Goal: Task Accomplishment & Management: Use online tool/utility

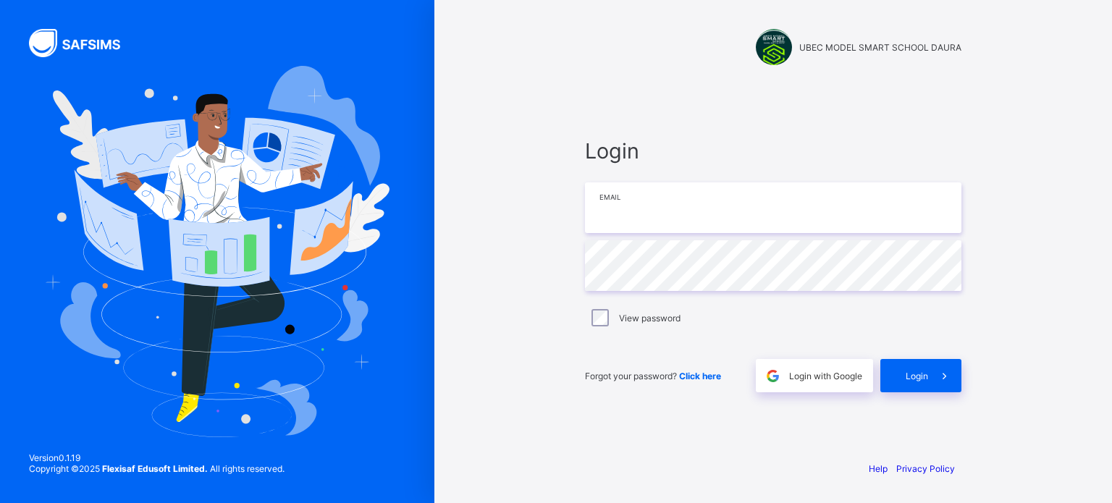
type input "**********"
click at [915, 379] on span "Login" at bounding box center [916, 376] width 22 height 11
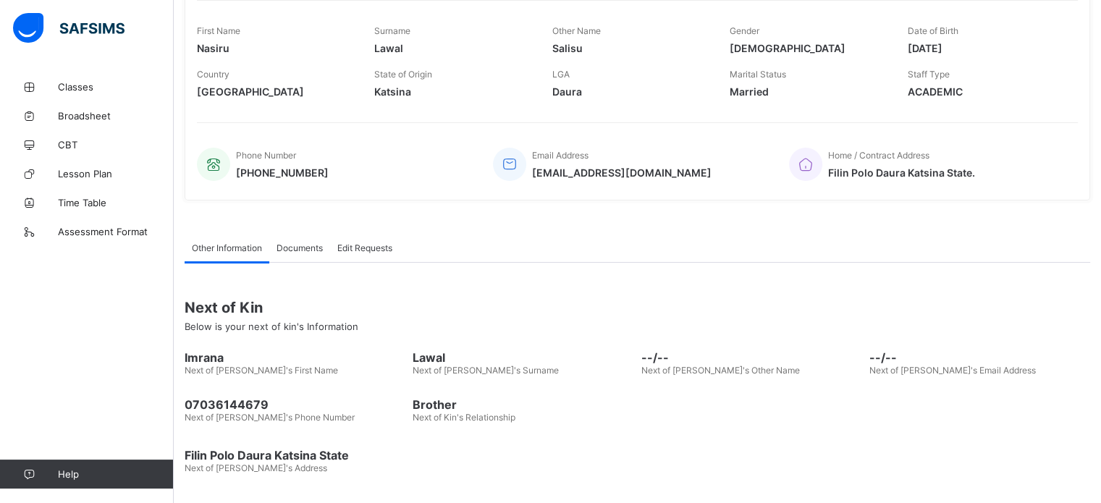
scroll to position [219, 0]
click at [64, 89] on span "Classes" at bounding box center [116, 87] width 116 height 12
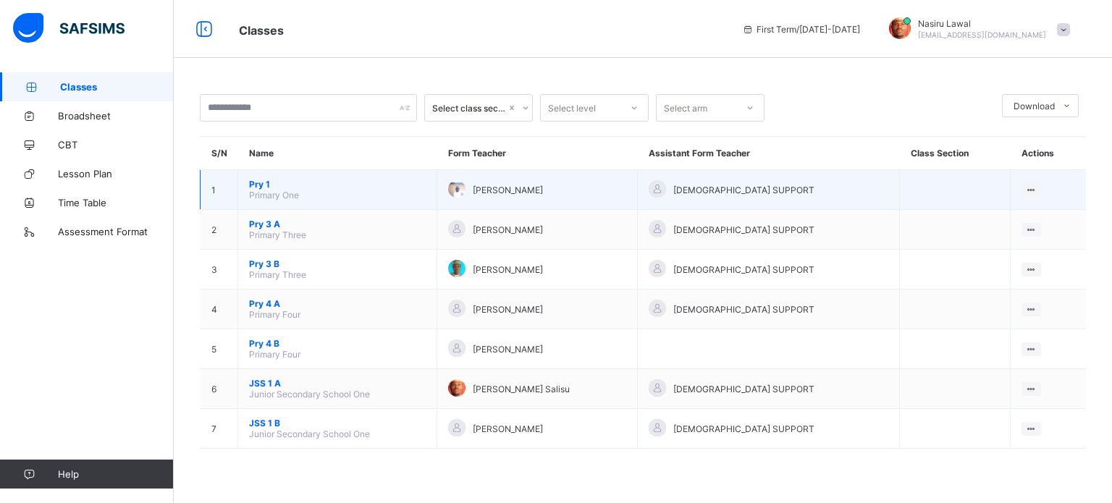
click at [262, 182] on span "Pry 1" at bounding box center [337, 184] width 177 height 11
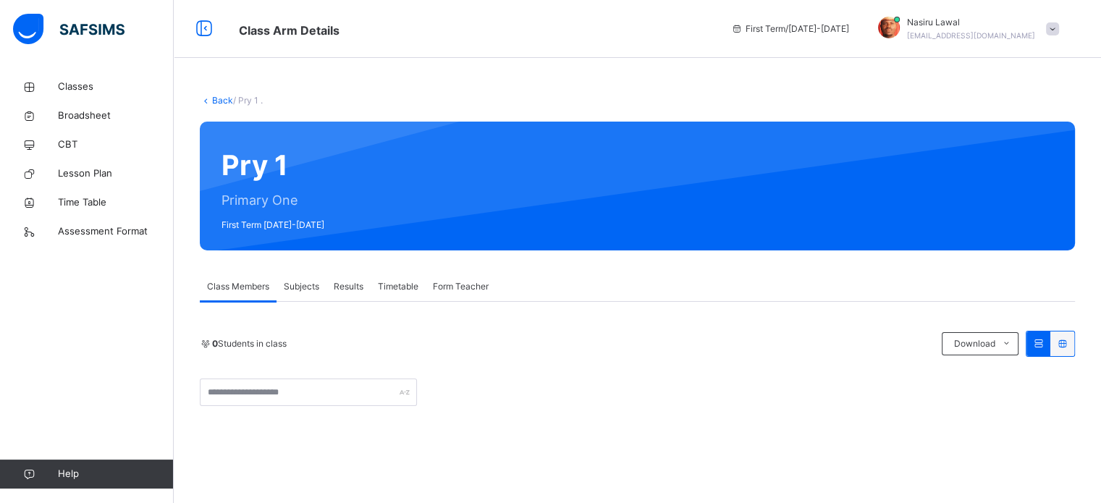
click at [221, 98] on link "Back" at bounding box center [222, 100] width 21 height 11
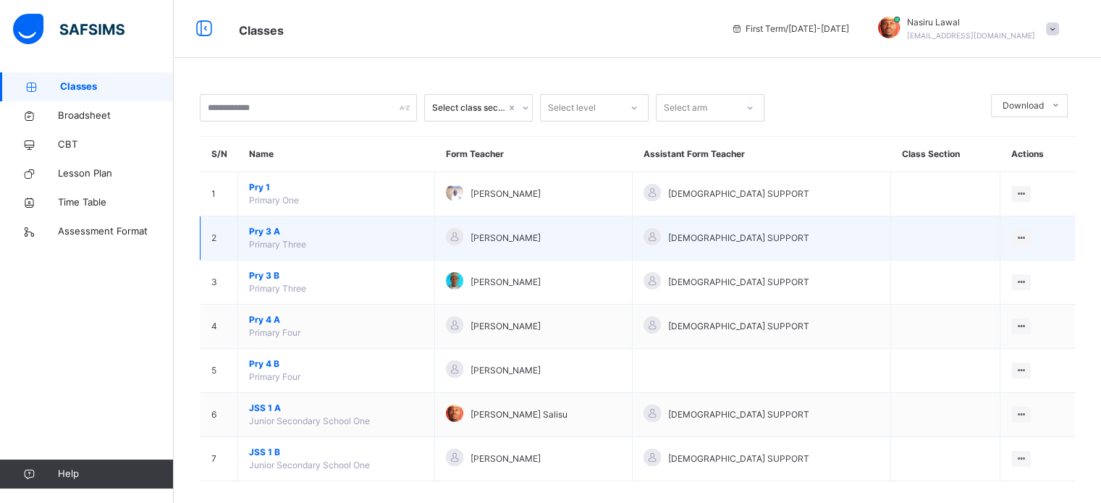
click at [262, 227] on span "Pry 3 A" at bounding box center [336, 231] width 174 height 13
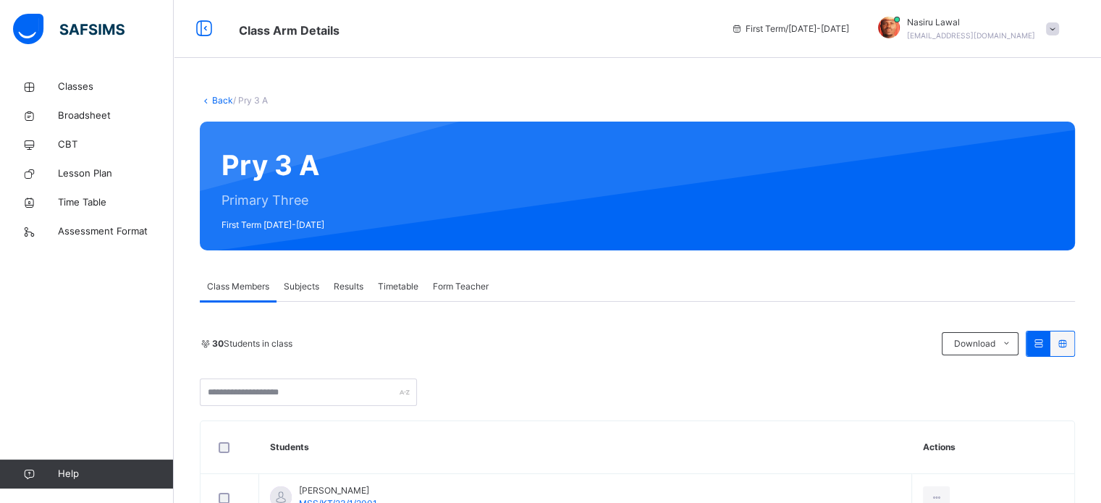
click at [316, 284] on span "Subjects" at bounding box center [301, 286] width 35 height 13
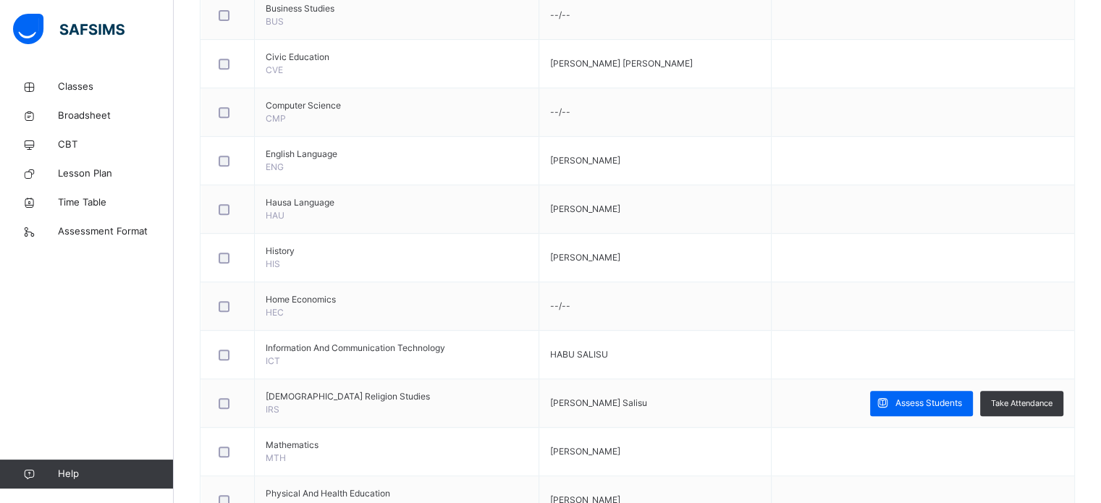
scroll to position [672, 0]
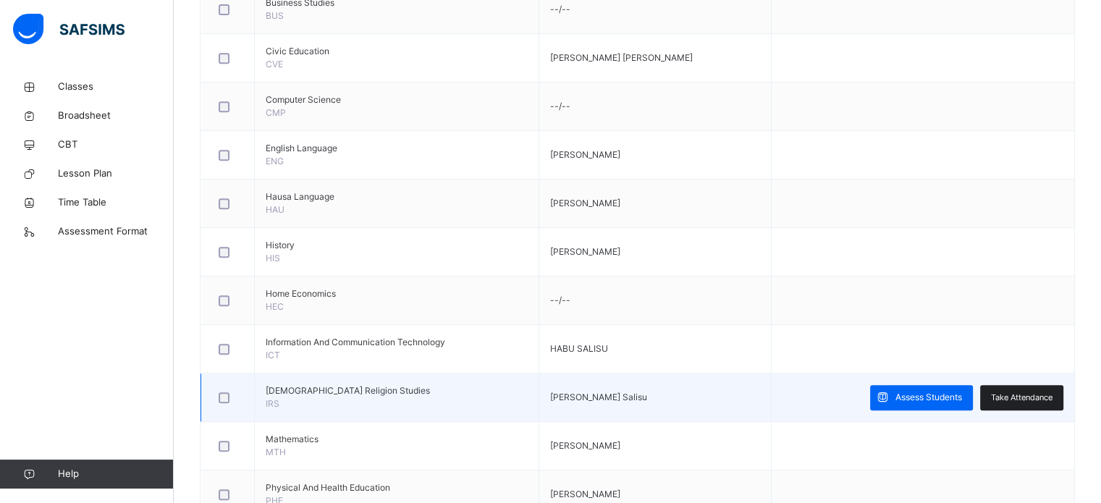
click at [1052, 392] on span "Take Attendance" at bounding box center [1022, 398] width 62 height 12
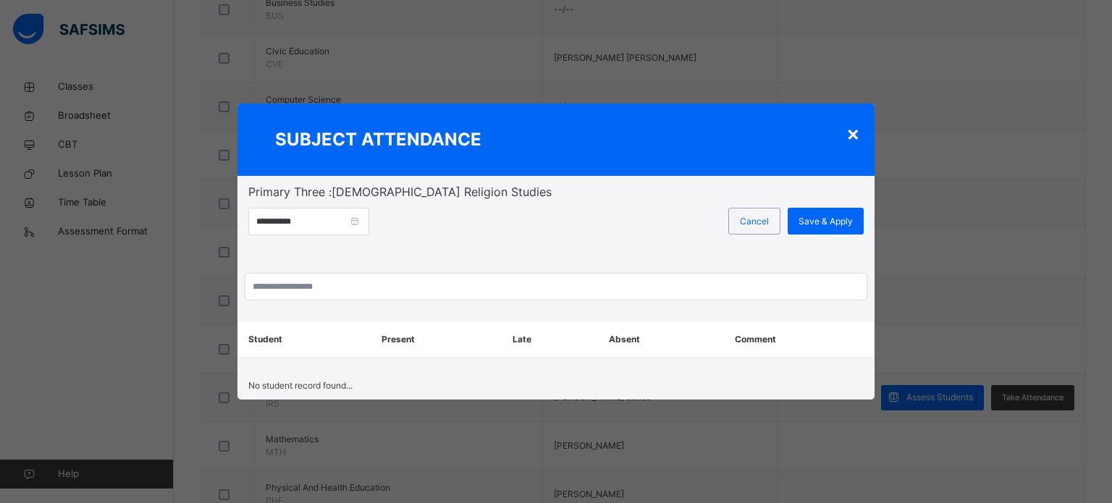
click at [397, 342] on th "Present" at bounding box center [436, 339] width 131 height 35
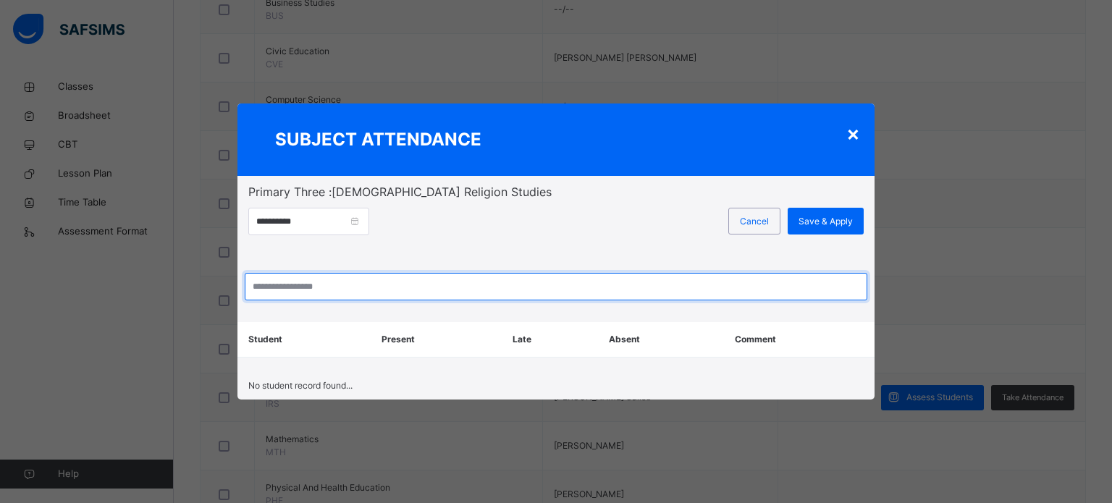
click at [368, 292] on input "search" at bounding box center [556, 287] width 622 height 28
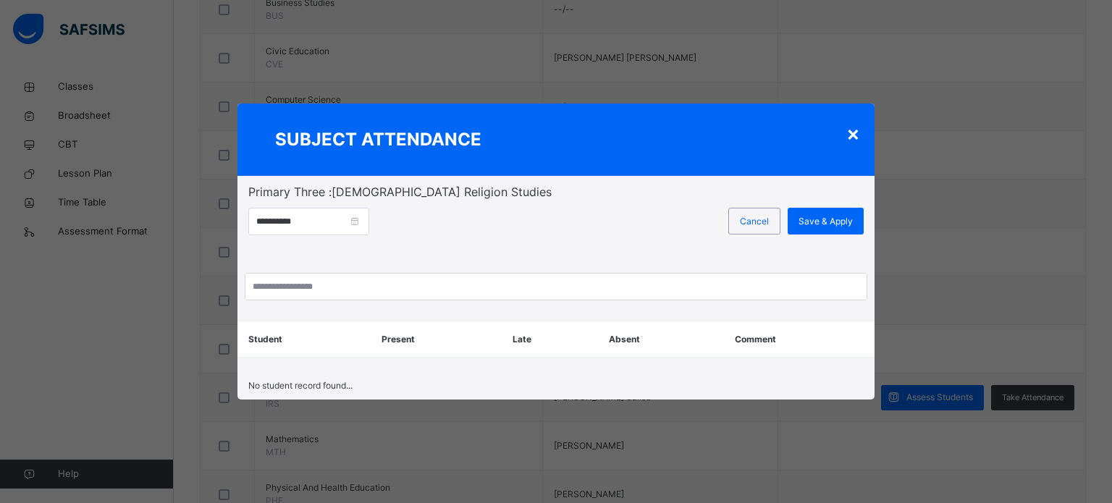
click at [854, 138] on div "×" at bounding box center [853, 133] width 14 height 30
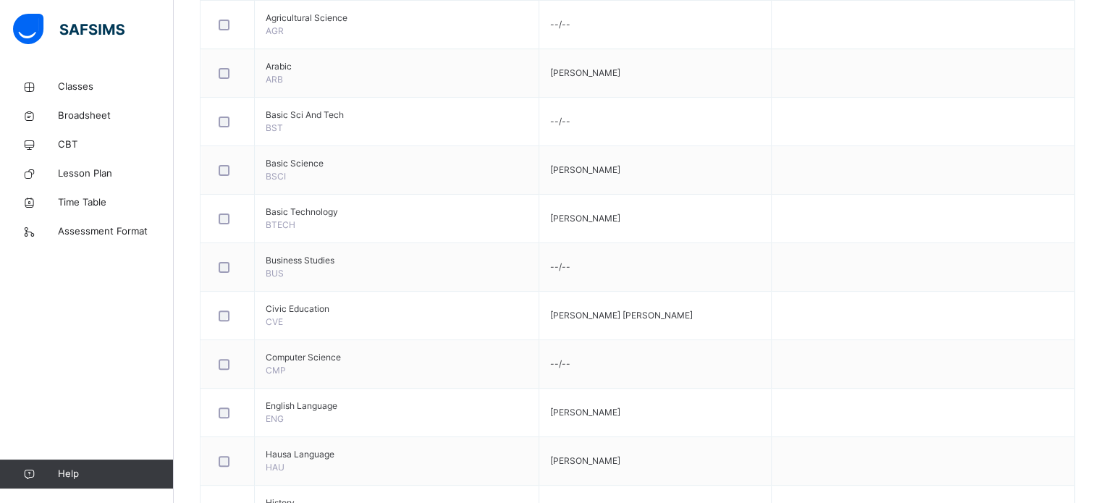
scroll to position [412, 0]
click at [72, 89] on span "Classes" at bounding box center [116, 87] width 116 height 14
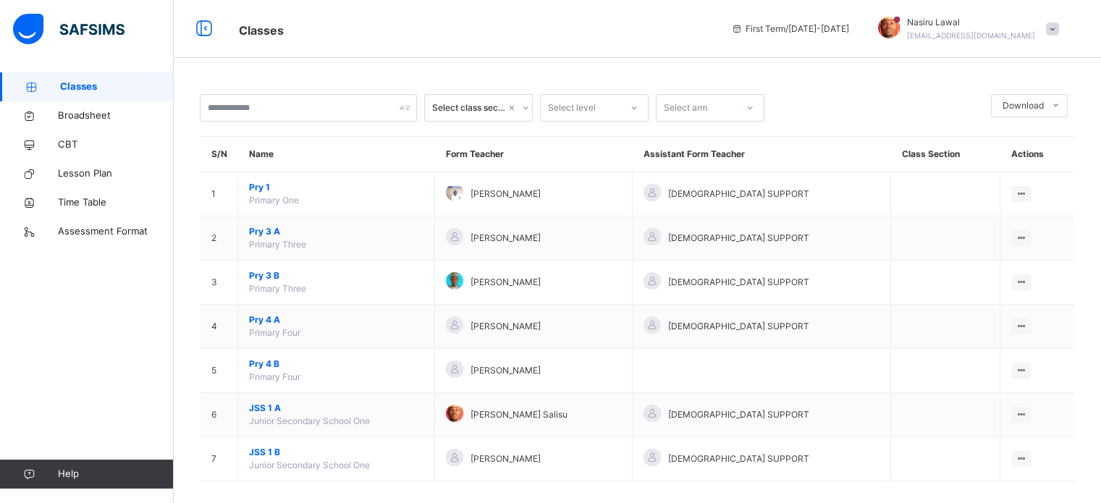
scroll to position [13, 0]
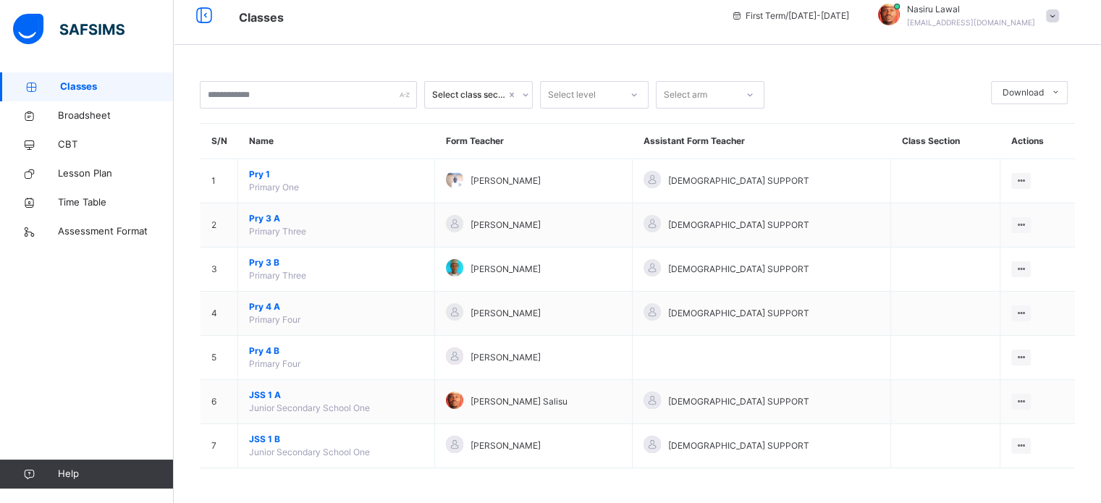
drag, startPoint x: 1098, startPoint y: 244, endPoint x: 1111, endPoint y: 308, distance: 65.0
click at [1101, 308] on html "Classes First Term / [DATE]-[DATE] [PERSON_NAME] [PERSON_NAME][EMAIL_ADDRESS][D…" at bounding box center [550, 245] width 1101 height 517
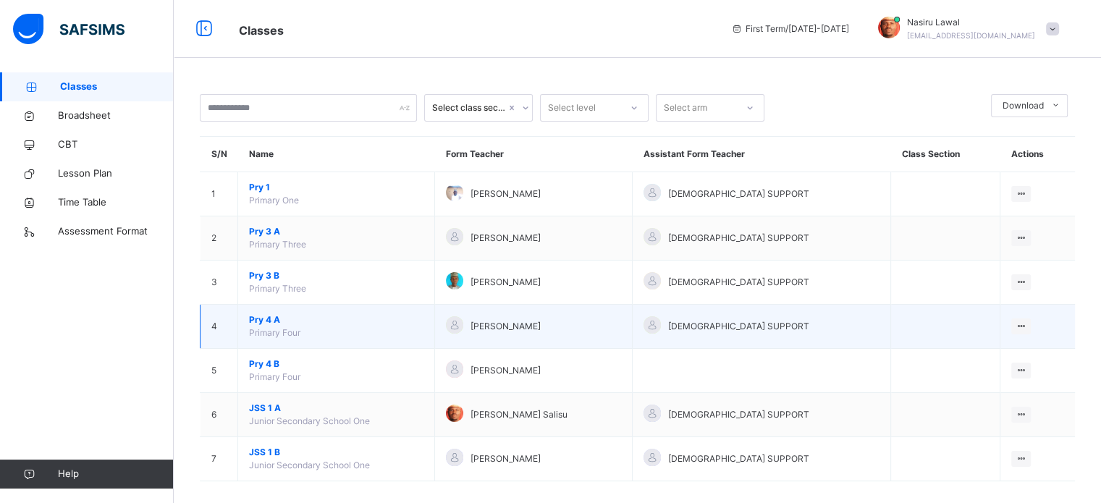
click at [275, 317] on span "Pry 4 A" at bounding box center [336, 319] width 174 height 13
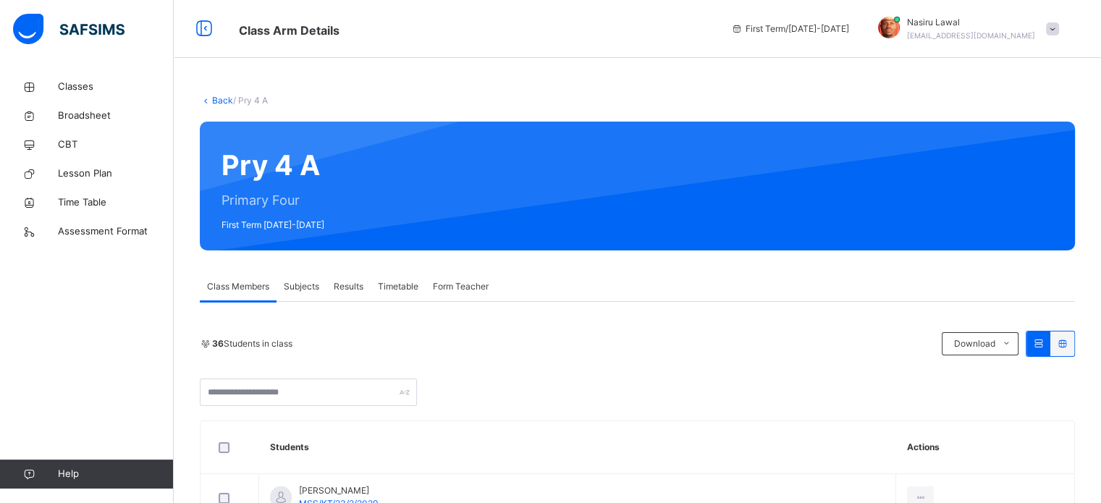
click at [308, 286] on span "Subjects" at bounding box center [301, 286] width 35 height 13
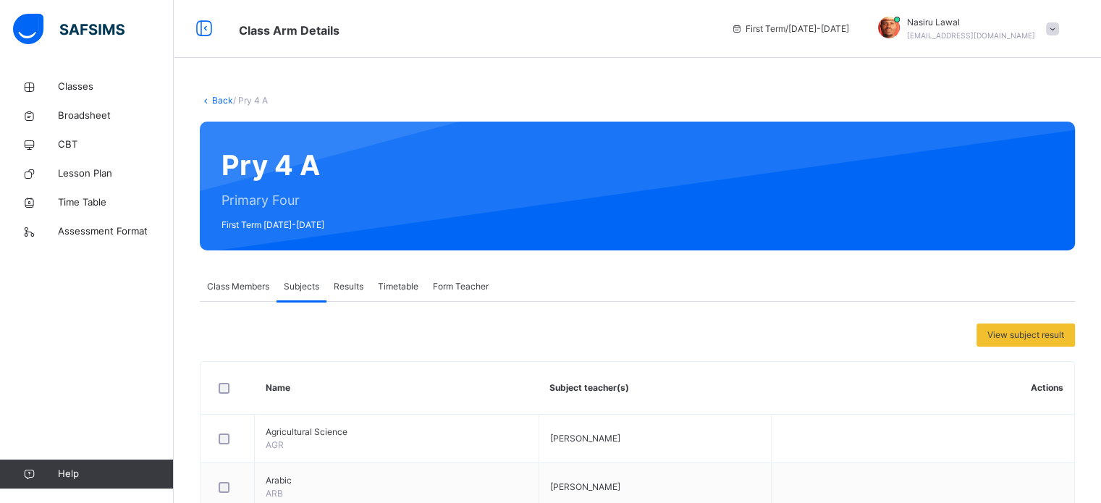
click at [308, 286] on span "Subjects" at bounding box center [301, 286] width 35 height 13
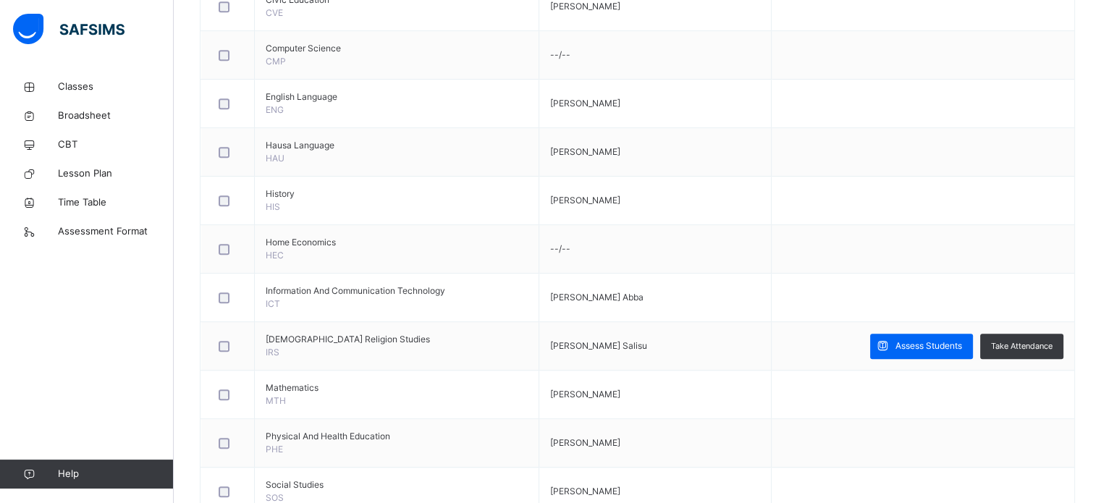
scroll to position [735, 0]
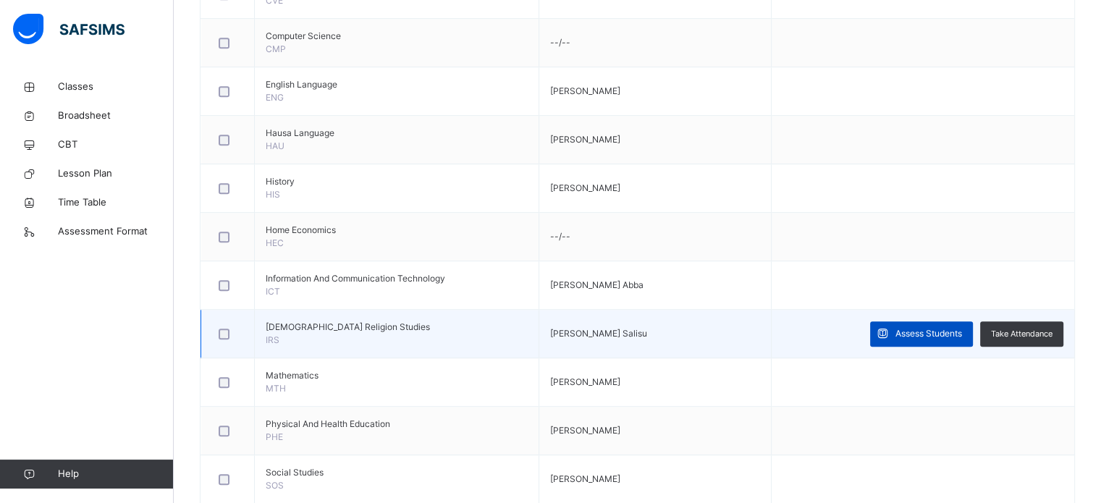
click at [962, 327] on span "Assess Students" at bounding box center [928, 333] width 67 height 13
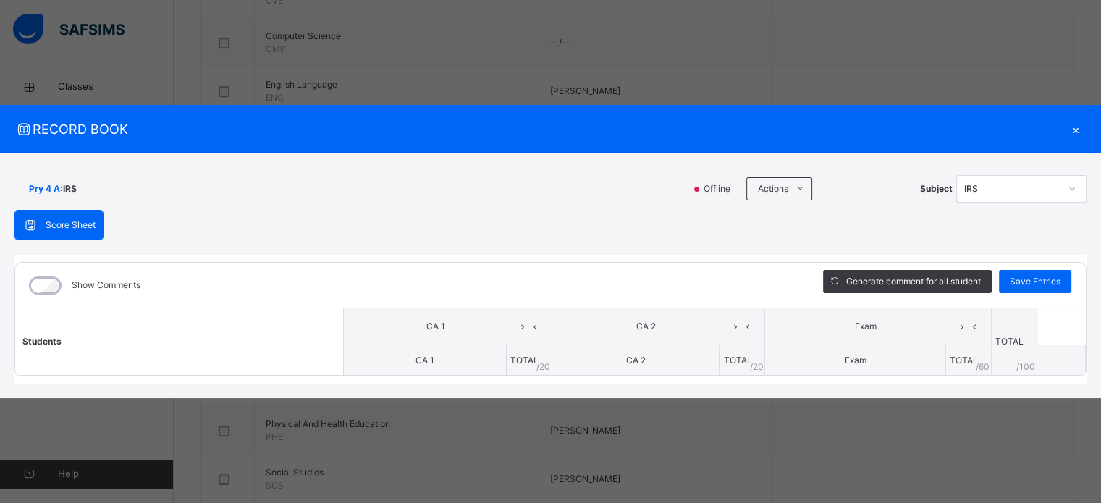
click at [1071, 127] on div "×" at bounding box center [1076, 129] width 22 height 20
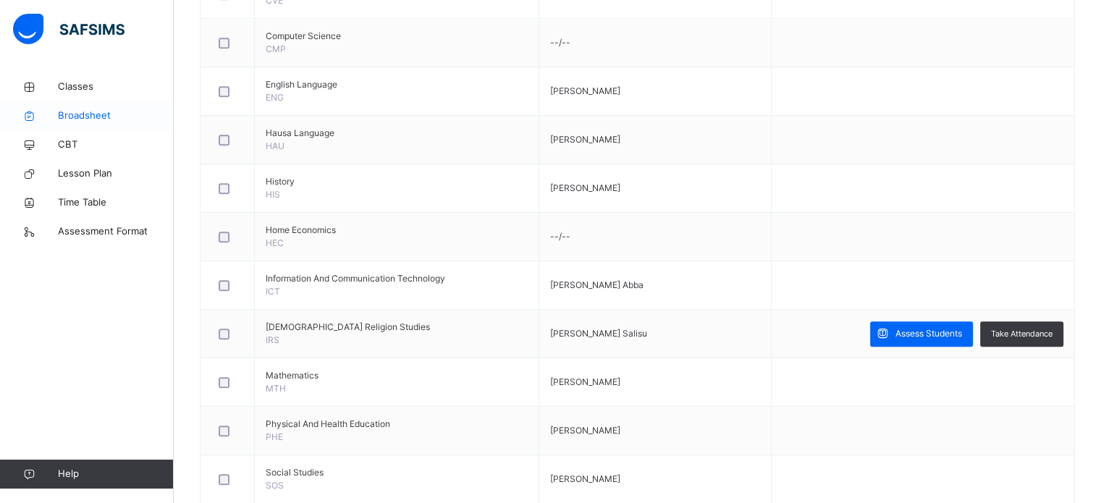
click at [101, 117] on span "Broadsheet" at bounding box center [116, 116] width 116 height 14
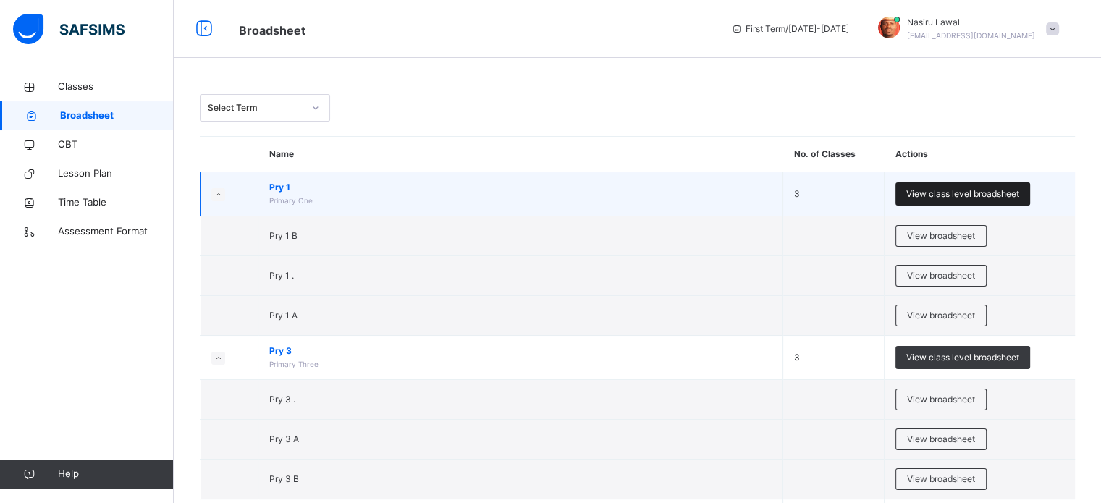
click at [938, 196] on span "View class level broadsheet" at bounding box center [962, 193] width 113 height 13
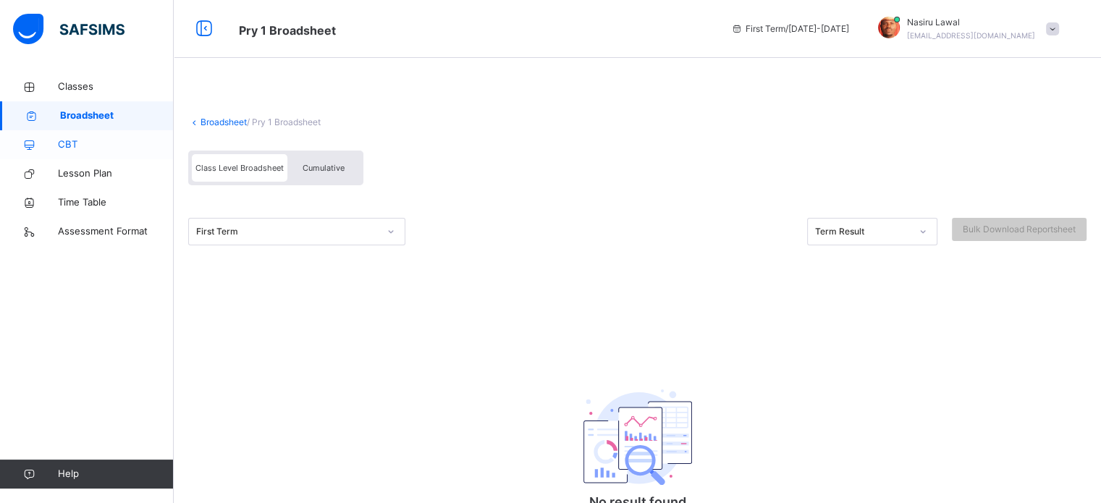
click at [64, 145] on span "CBT" at bounding box center [116, 145] width 116 height 14
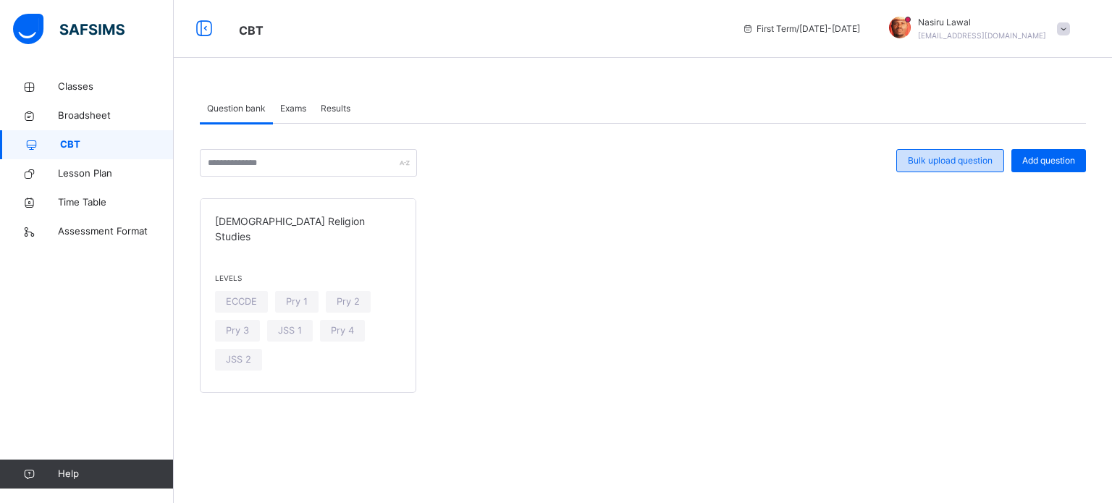
click at [911, 160] on span "Bulk upload question" at bounding box center [950, 160] width 85 height 13
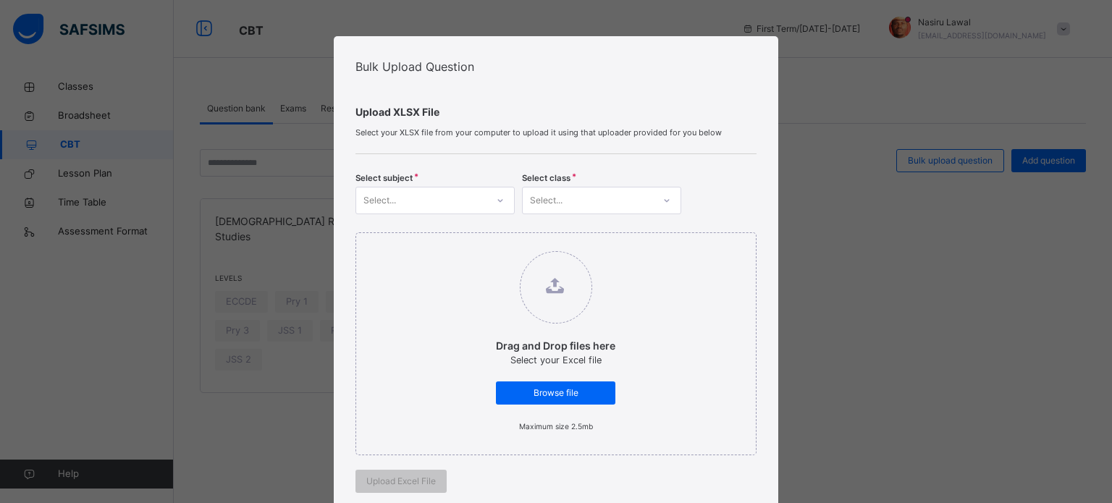
click at [968, 162] on div "Bulk Upload Question Upload XLSX File Select your XLSX file from your computer …" at bounding box center [556, 251] width 1112 height 503
click at [916, 164] on div "Bulk Upload Question Upload XLSX File Select your XLSX file from your computer …" at bounding box center [556, 251] width 1112 height 503
click at [476, 204] on div "Select..." at bounding box center [421, 200] width 130 height 22
click at [436, 232] on div "[DEMOGRAPHIC_DATA] Religion Studies" at bounding box center [435, 240] width 158 height 38
click at [559, 200] on div "Select..." at bounding box center [588, 200] width 130 height 22
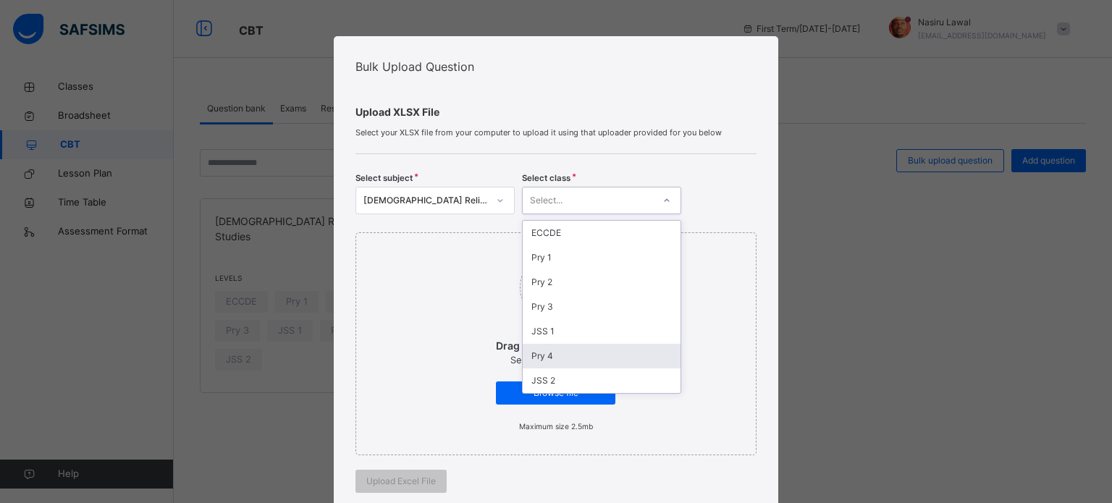
click at [547, 354] on div "Pry 4" at bounding box center [602, 356] width 158 height 25
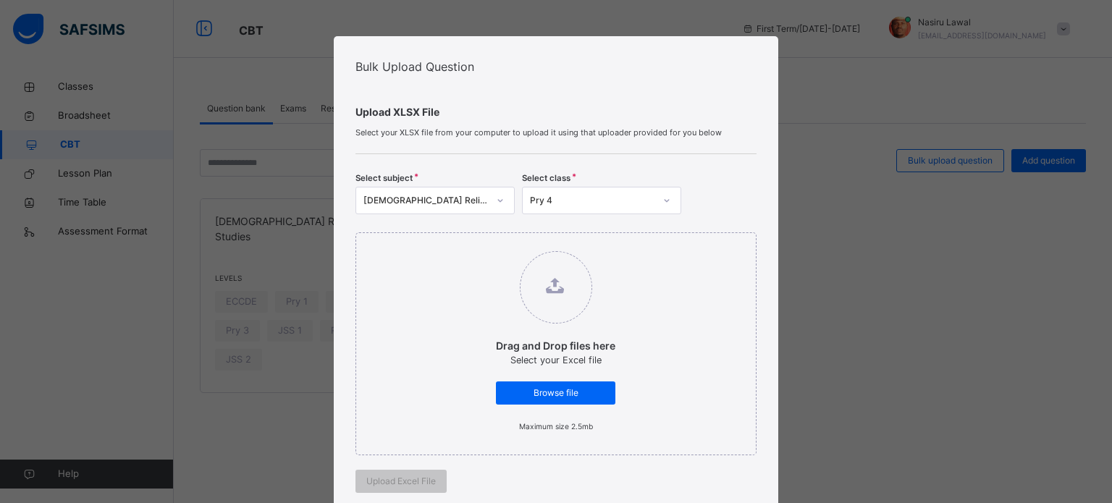
click at [814, 220] on div "Bulk Upload Question Upload XLSX File Select your XLSX file from your computer …" at bounding box center [556, 251] width 1112 height 503
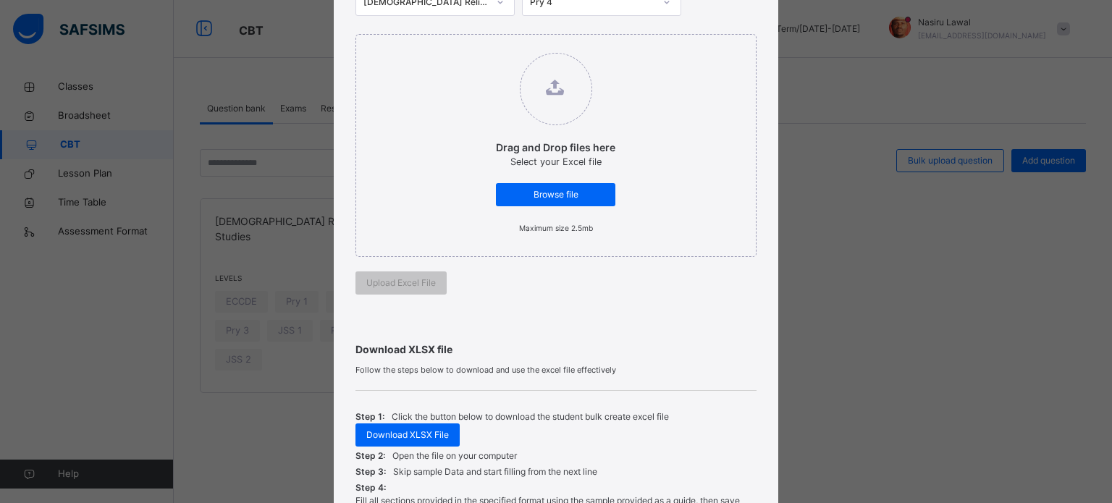
click at [1098, 330] on div "Bulk Upload Question Upload XLSX File Select your XLSX file from your computer …" at bounding box center [556, 251] width 1112 height 503
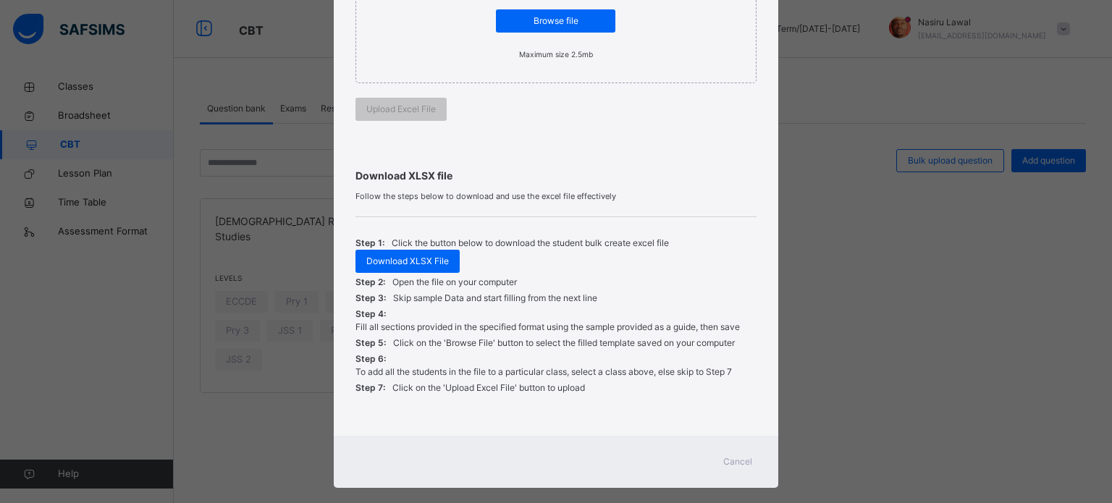
scroll to position [376, 0]
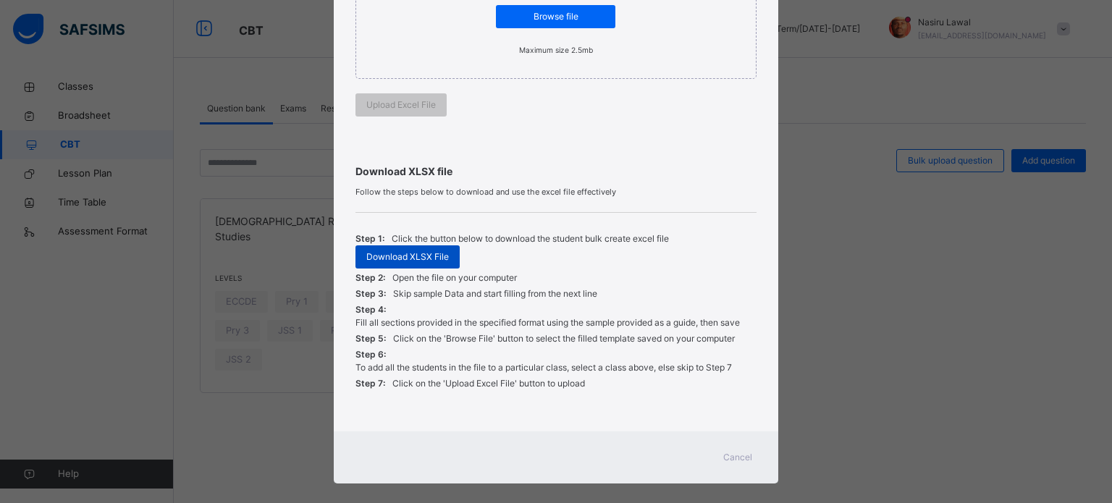
click at [411, 257] on span "Download XLSX File" at bounding box center [407, 256] width 83 height 13
click at [727, 452] on span "Cancel" at bounding box center [737, 457] width 29 height 13
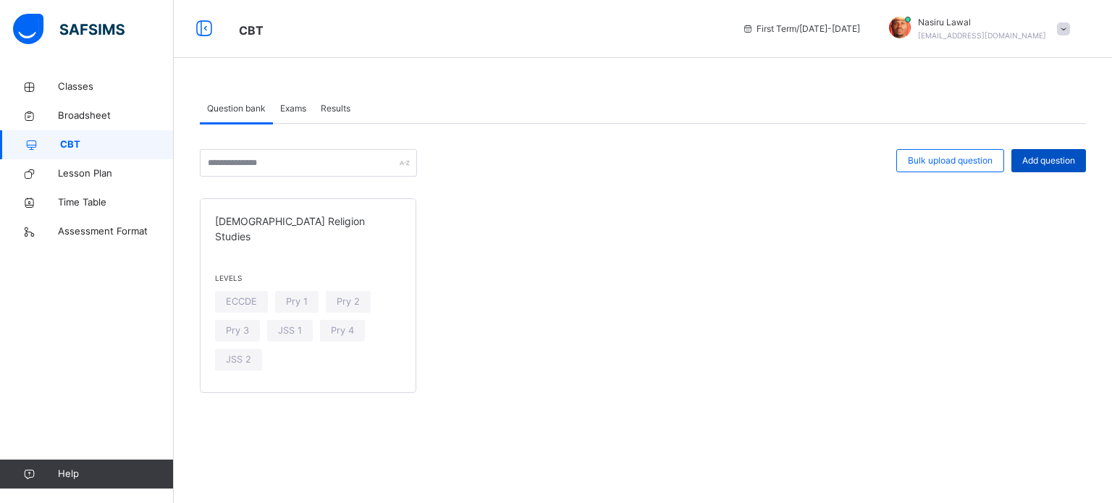
click at [1034, 163] on span "Add question" at bounding box center [1048, 160] width 53 height 13
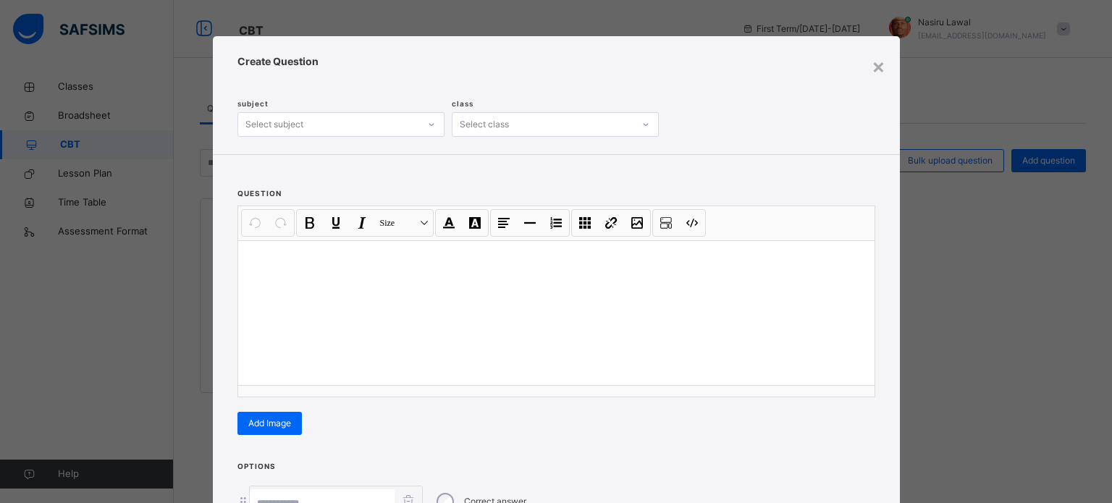
click at [421, 122] on div at bounding box center [432, 124] width 22 height 20
click at [344, 161] on div "[DEMOGRAPHIC_DATA] Religion Studies" at bounding box center [341, 155] width 206 height 25
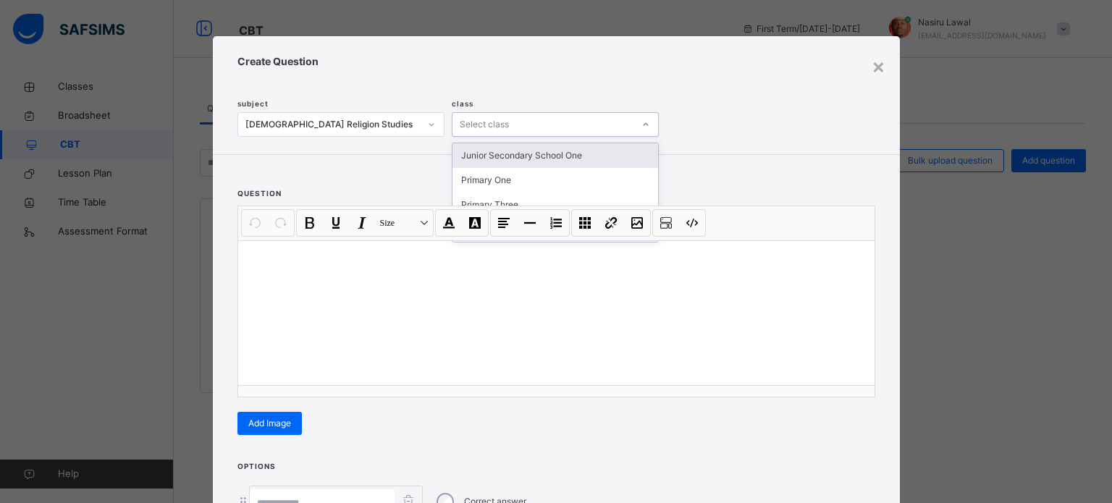
click at [476, 133] on div "Select class" at bounding box center [484, 124] width 49 height 25
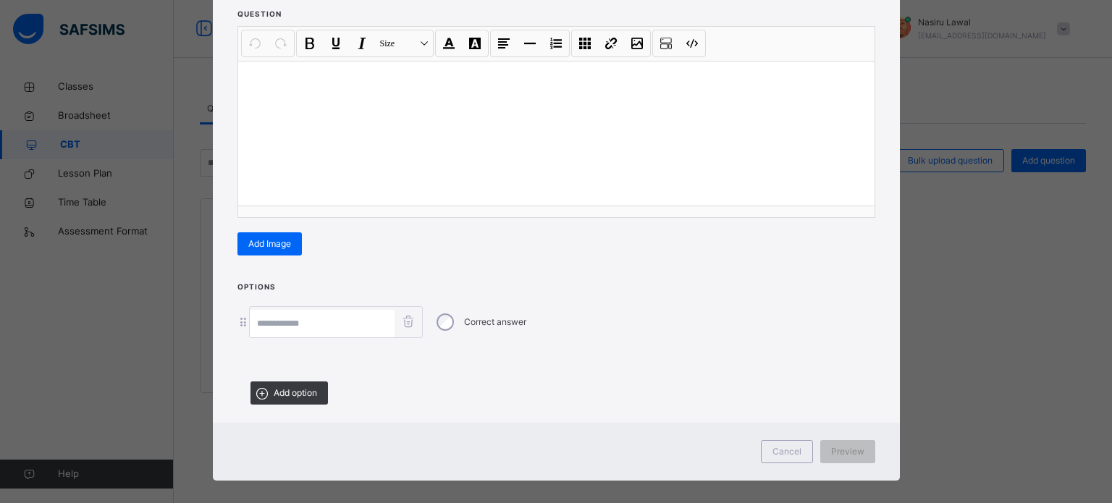
scroll to position [181, 0]
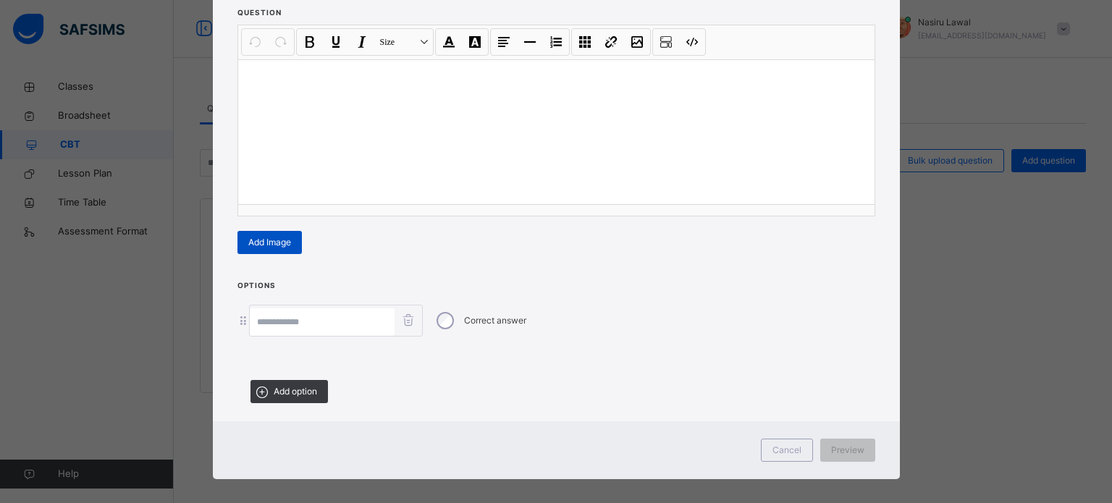
click at [281, 245] on span "Add Image" at bounding box center [269, 242] width 43 height 13
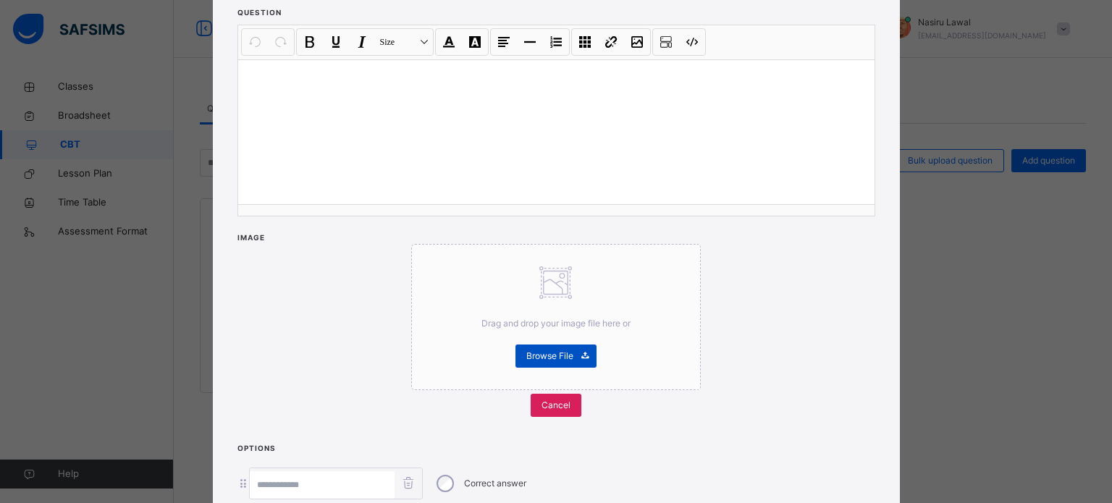
click at [535, 354] on span "Browse File" at bounding box center [549, 356] width 47 height 13
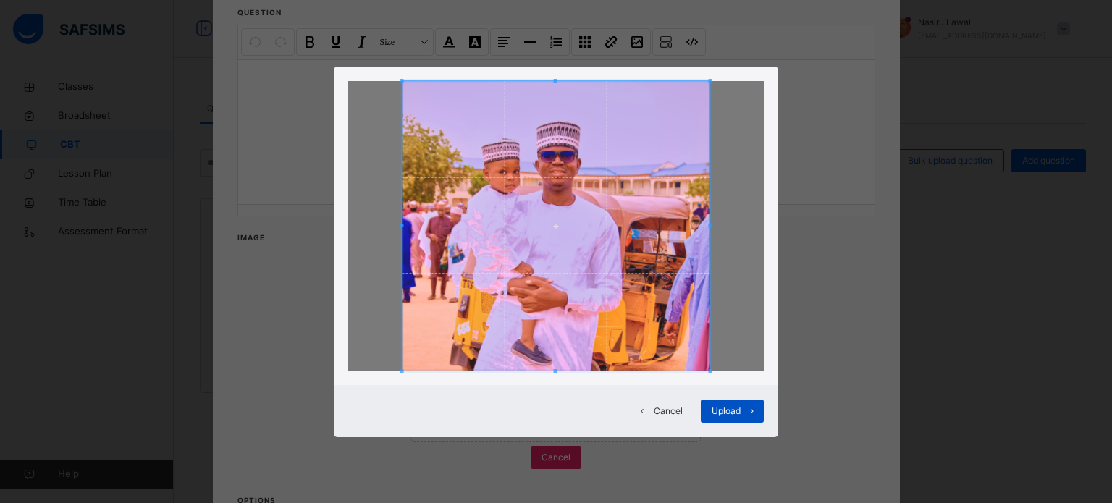
click at [726, 418] on div "Upload" at bounding box center [732, 411] width 63 height 23
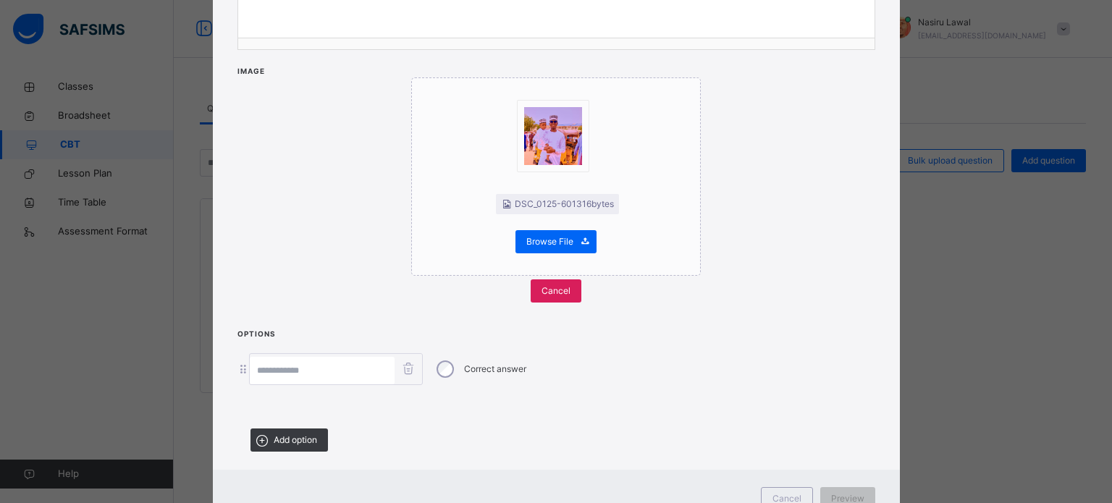
scroll to position [358, 0]
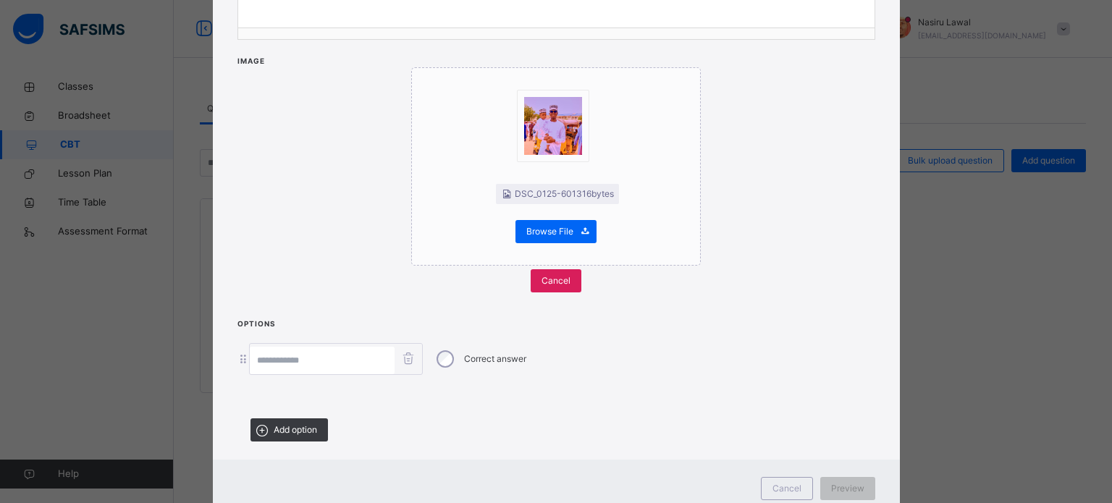
click at [367, 358] on input at bounding box center [322, 361] width 145 height 28
type input "*"
click at [295, 423] on span "Add option" at bounding box center [295, 429] width 43 height 13
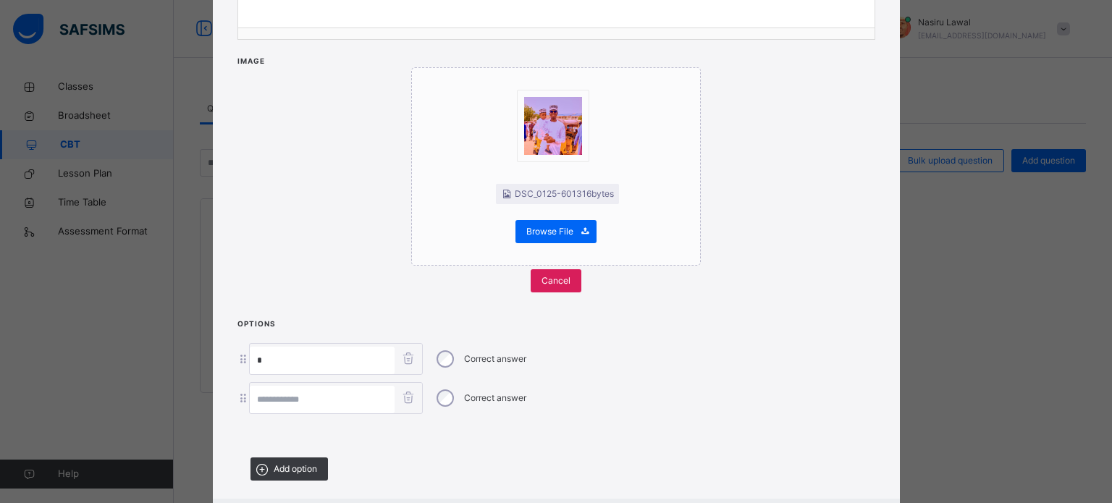
click at [290, 399] on input at bounding box center [322, 400] width 145 height 28
type input "*"
click at [284, 468] on span "Add option" at bounding box center [295, 468] width 43 height 13
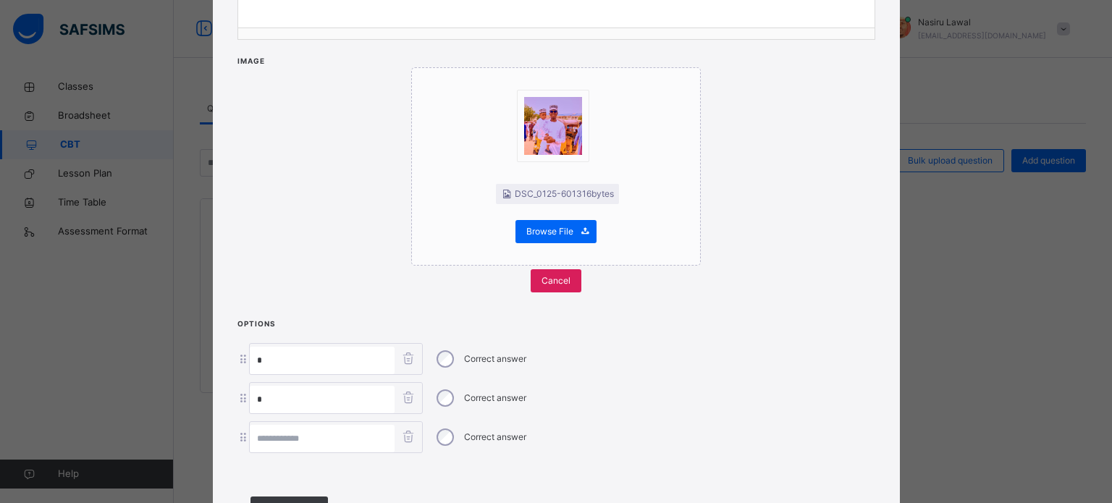
click at [284, 445] on input at bounding box center [322, 439] width 145 height 28
type input "*"
click at [268, 497] on span at bounding box center [261, 508] width 23 height 23
click at [269, 476] on input at bounding box center [322, 478] width 145 height 28
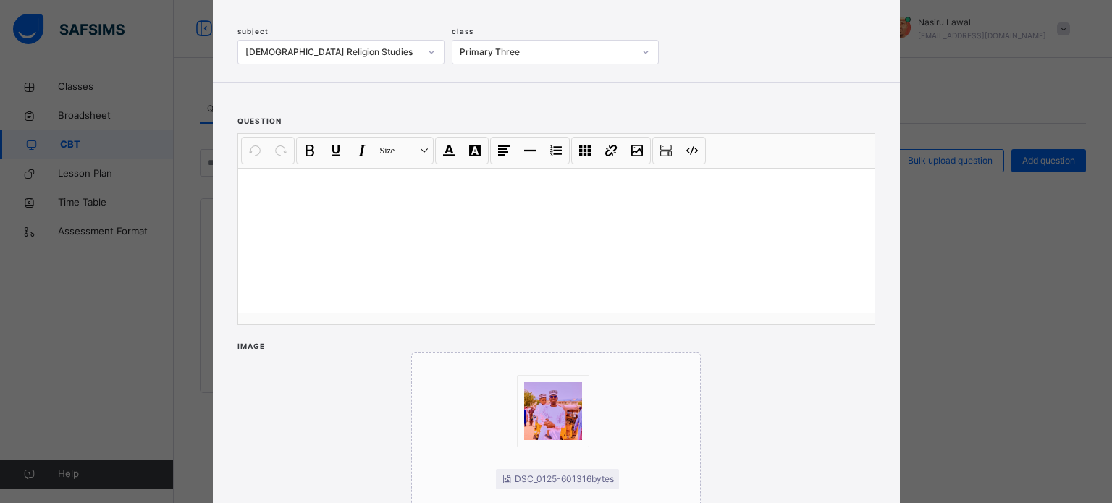
scroll to position [38, 0]
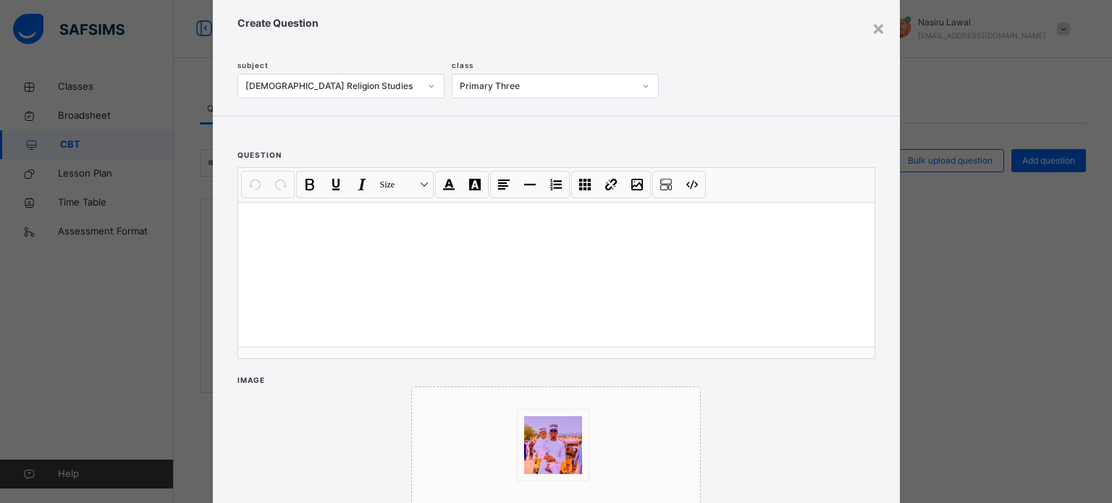
type input "*"
click at [502, 293] on div at bounding box center [556, 274] width 636 height 145
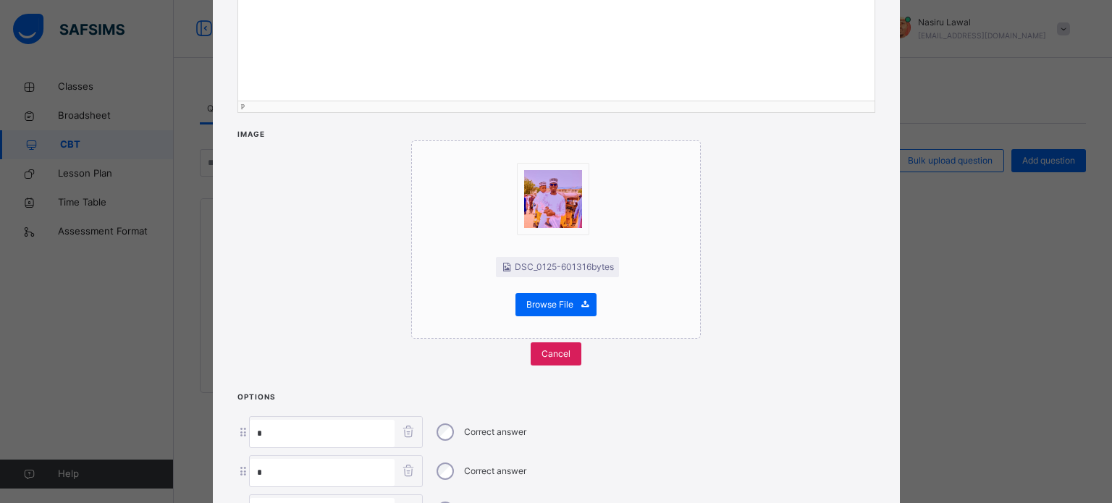
scroll to position [518, 0]
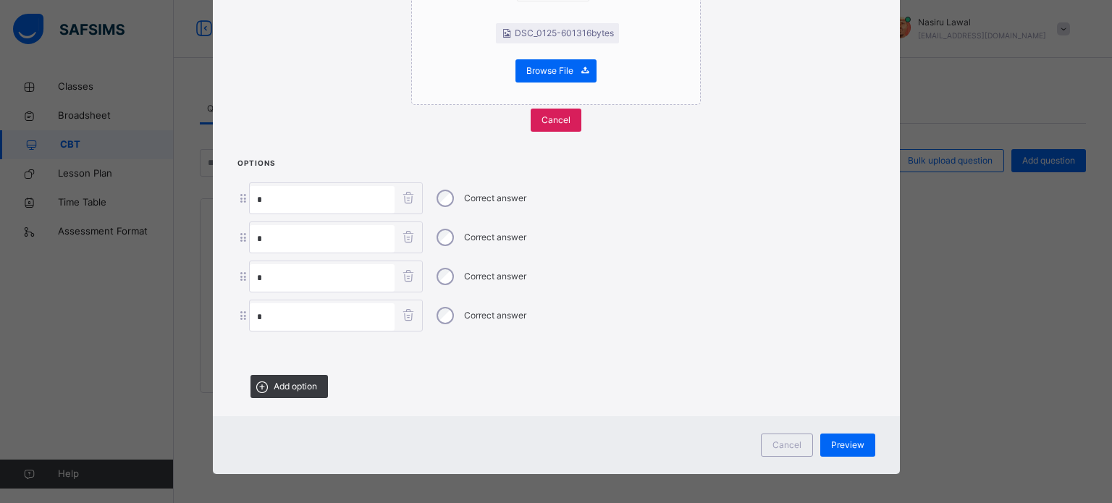
click at [373, 203] on input "*" at bounding box center [322, 200] width 145 height 28
type input "*********"
click at [368, 239] on input "*" at bounding box center [322, 239] width 145 height 28
type input "****"
click at [363, 271] on input "*" at bounding box center [322, 278] width 145 height 28
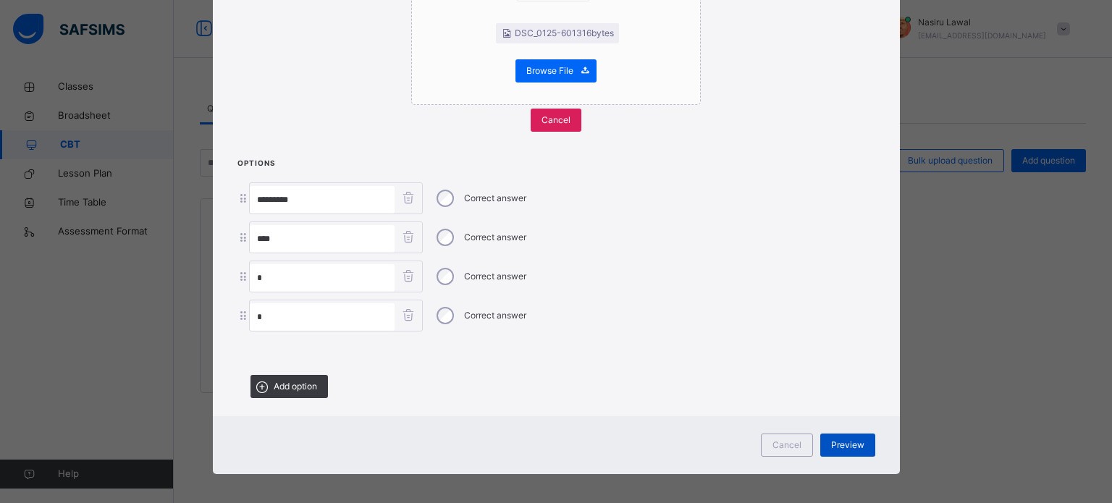
click at [837, 439] on span "Preview" at bounding box center [847, 445] width 33 height 13
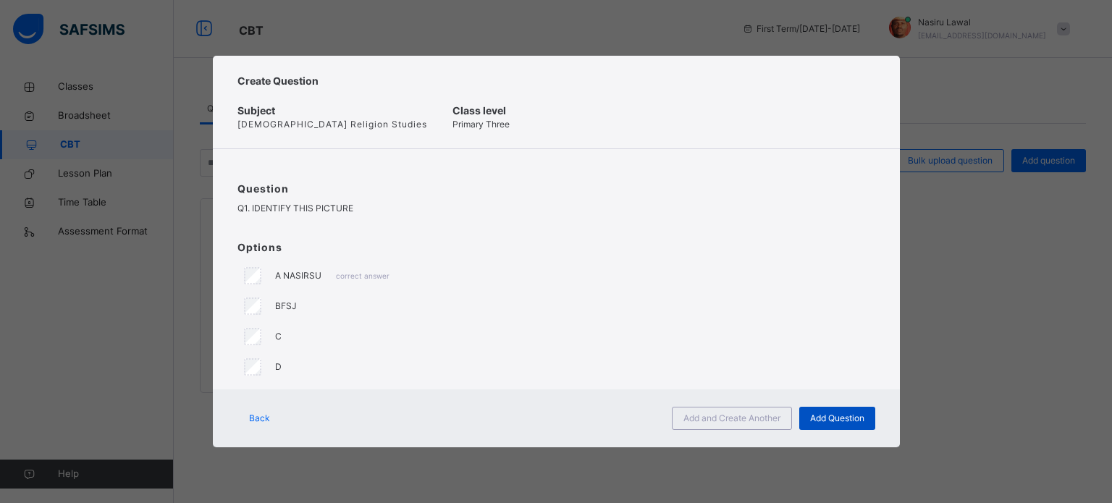
scroll to position [0, 0]
click at [776, 417] on span "Add and Create Another" at bounding box center [731, 418] width 97 height 13
click at [832, 408] on div "Add Question" at bounding box center [837, 418] width 76 height 23
click at [1005, 324] on div "Create Question Subject [DEMOGRAPHIC_DATA] Religion Studies Class level Primary…" at bounding box center [556, 251] width 1112 height 503
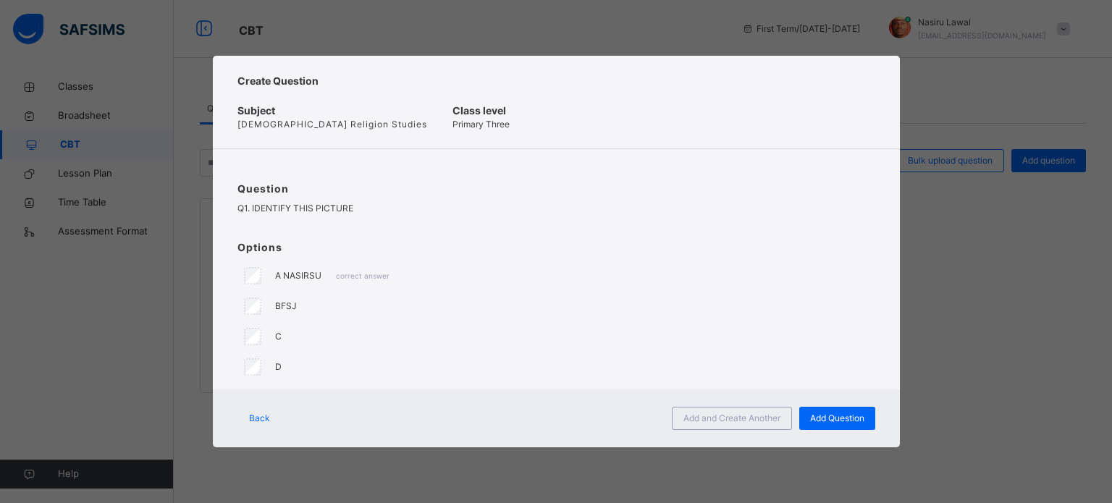
click at [266, 415] on span "Back" at bounding box center [259, 418] width 21 height 13
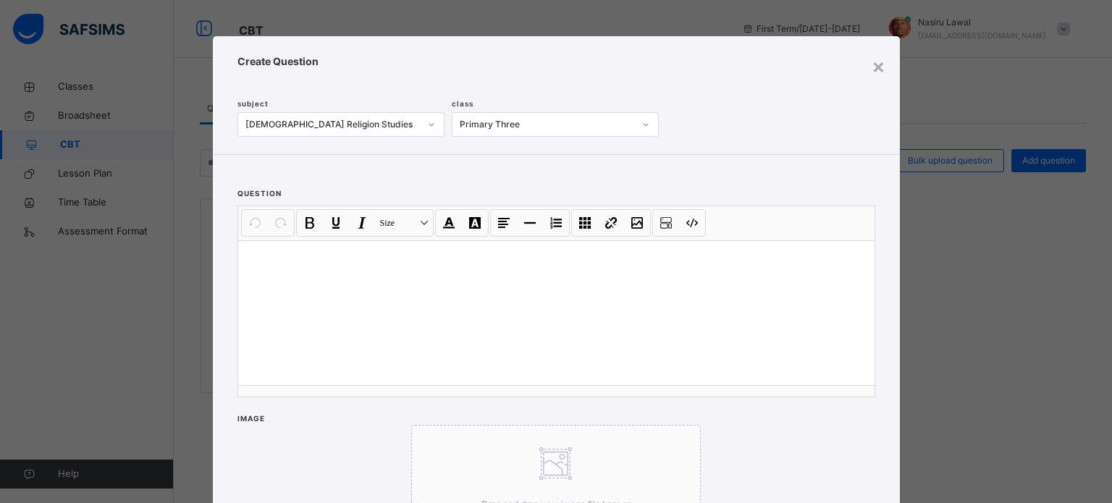
click at [266, 415] on div "question Undo CTRL+ Z Redo CTRL+ Y / CTRL+SHIFT+ Z Bold CTRL+ B Underline CTRL+…" at bounding box center [556, 385] width 687 height 460
click at [876, 70] on div "×" at bounding box center [878, 66] width 14 height 30
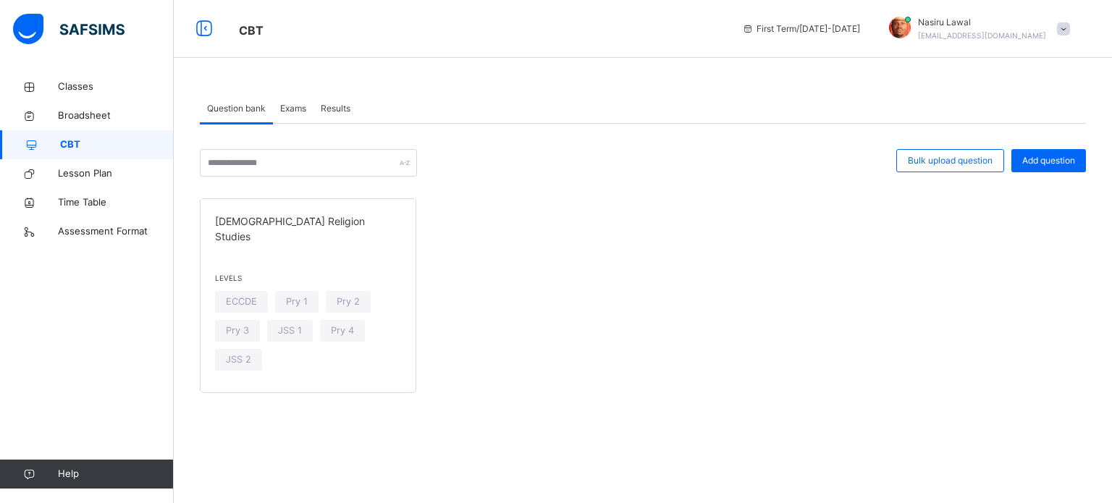
click at [298, 114] on span "Exams" at bounding box center [293, 108] width 26 height 13
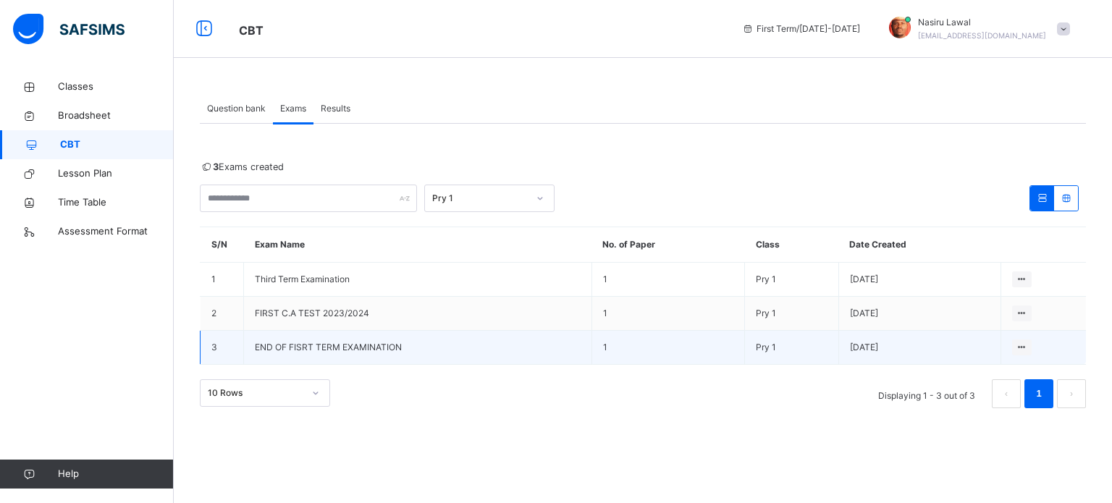
click at [351, 342] on span "END OF FISRT TERM EXAMINATION" at bounding box center [328, 347] width 147 height 11
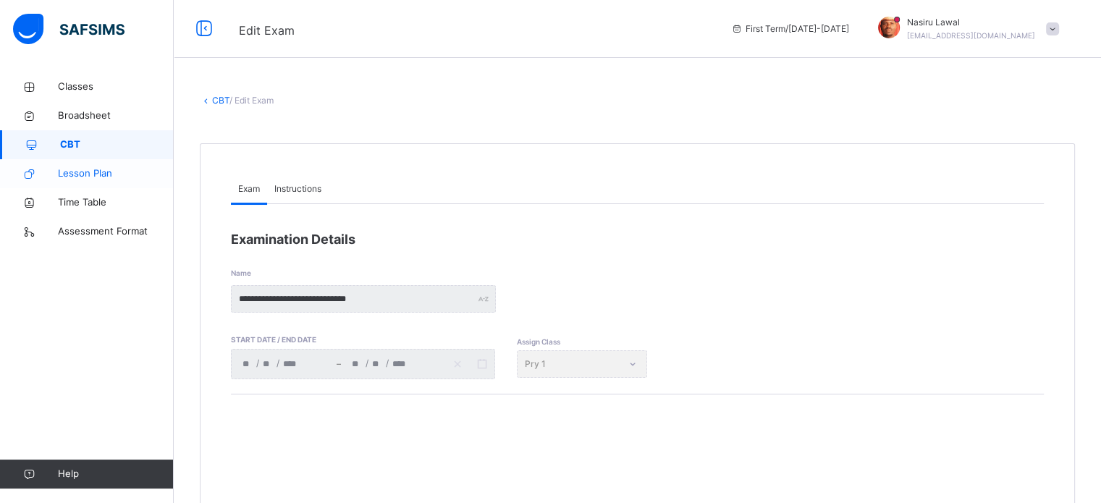
click at [93, 177] on span "Lesson Plan" at bounding box center [116, 173] width 116 height 14
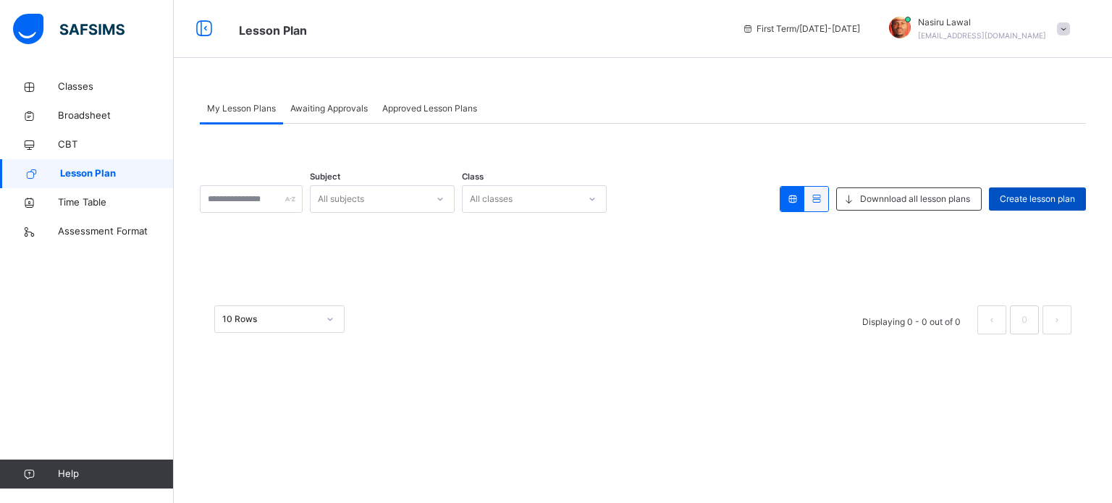
click at [1015, 202] on span "Create lesson plan" at bounding box center [1037, 199] width 75 height 13
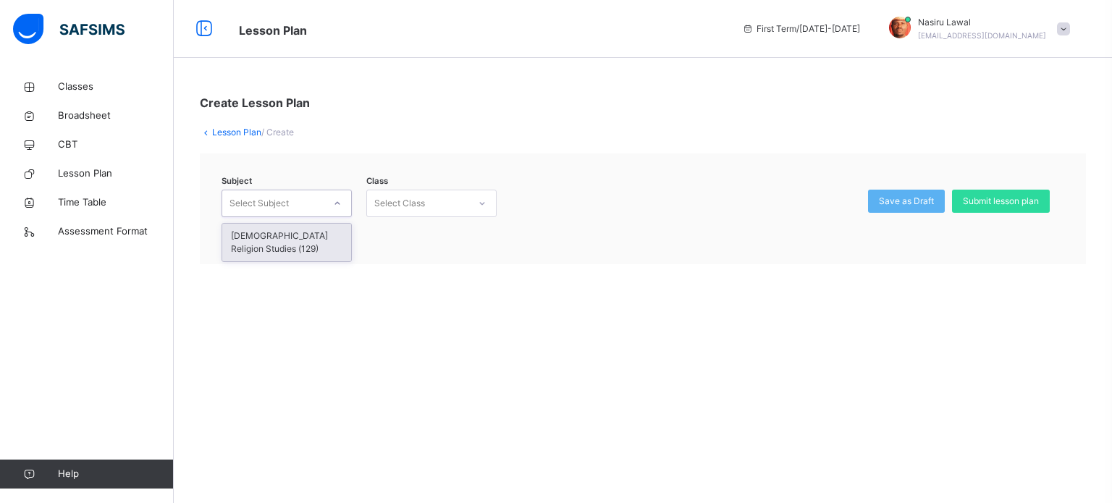
click at [297, 215] on div "Select Subject" at bounding box center [286, 204] width 130 height 28
click at [311, 251] on div "[DEMOGRAPHIC_DATA] Religion Studies (129)" at bounding box center [286, 243] width 129 height 38
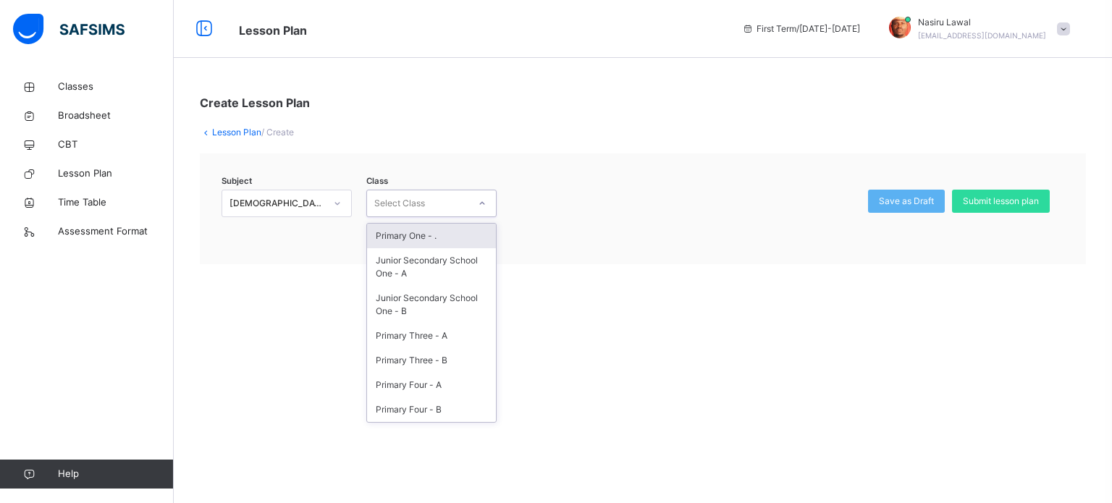
click at [423, 193] on div "Select Class" at bounding box center [399, 204] width 51 height 28
click at [481, 368] on div "Primary Three - B" at bounding box center [431, 360] width 129 height 25
